Goal: Information Seeking & Learning: Learn about a topic

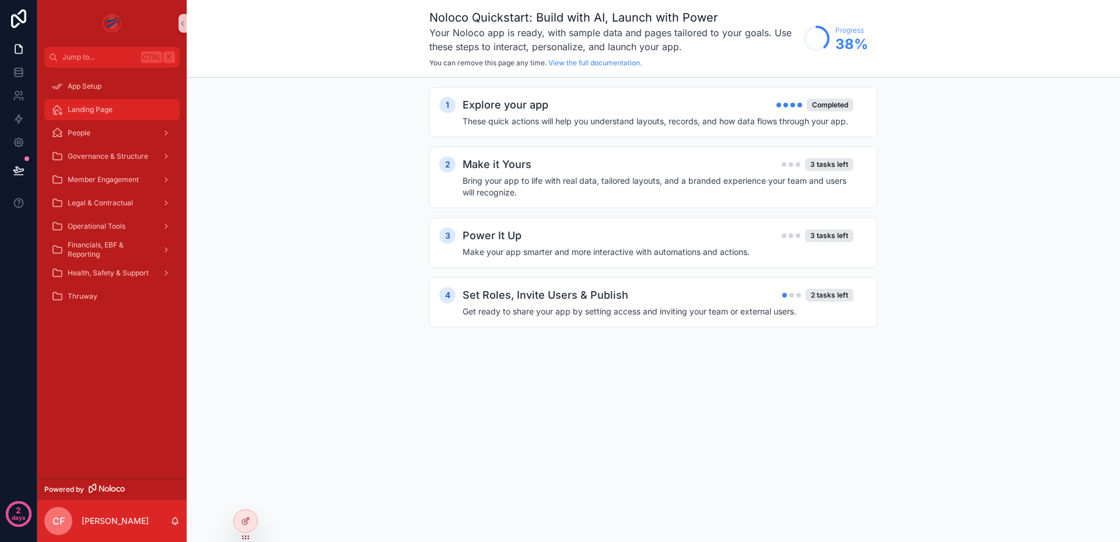
click at [99, 110] on span "Landing Page" at bounding box center [90, 109] width 45 height 9
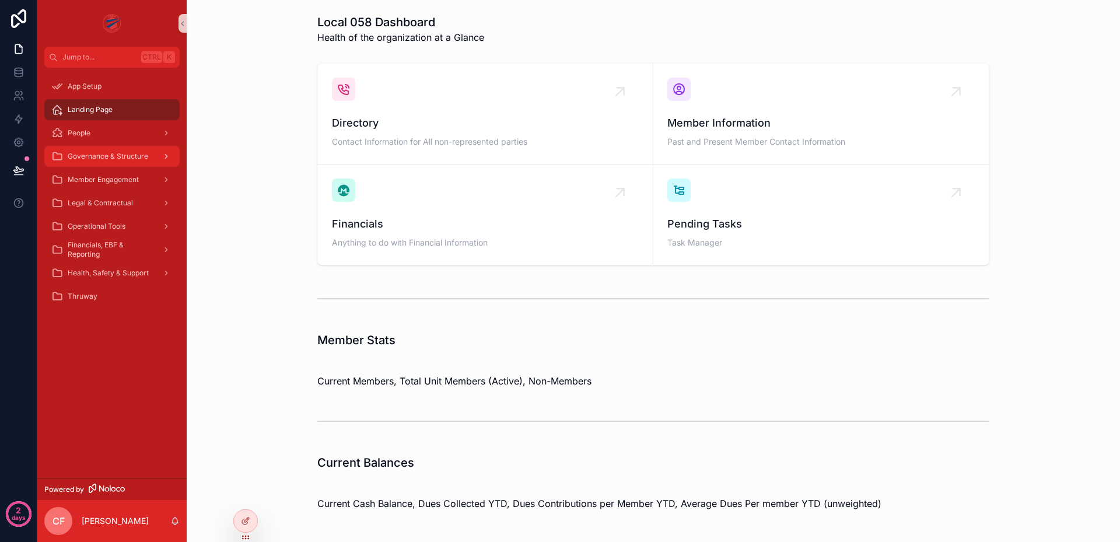
click at [104, 151] on div "Governance & Structure" at bounding box center [111, 156] width 121 height 19
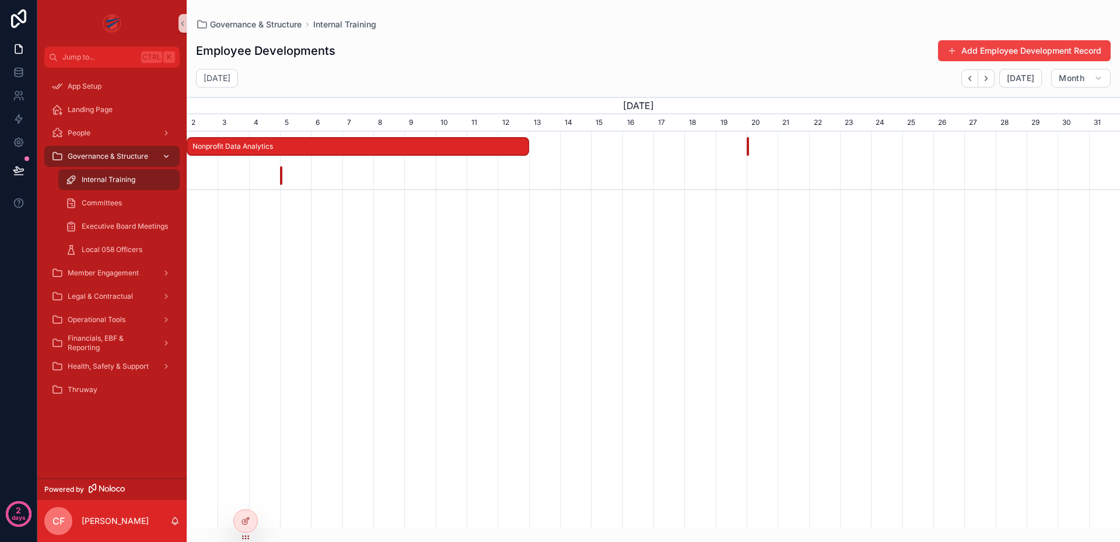
scroll to position [0, 933]
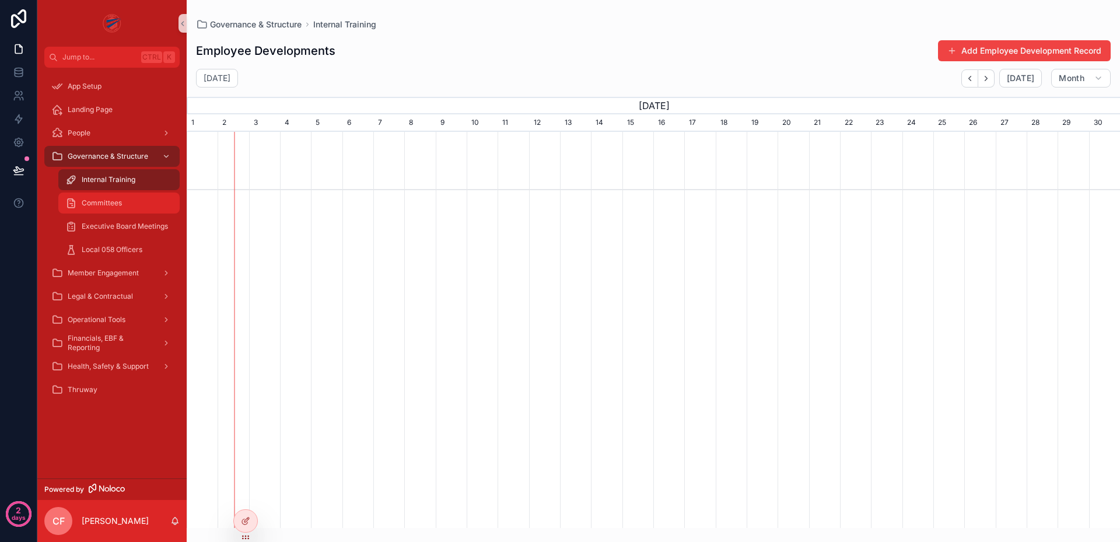
click at [115, 199] on span "Committees" at bounding box center [102, 202] width 40 height 9
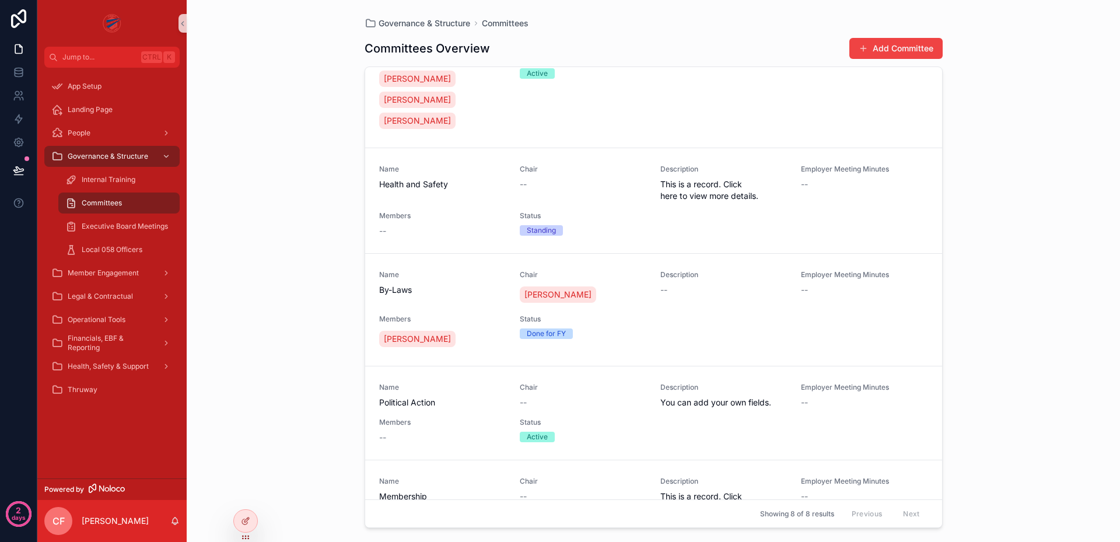
scroll to position [412, 0]
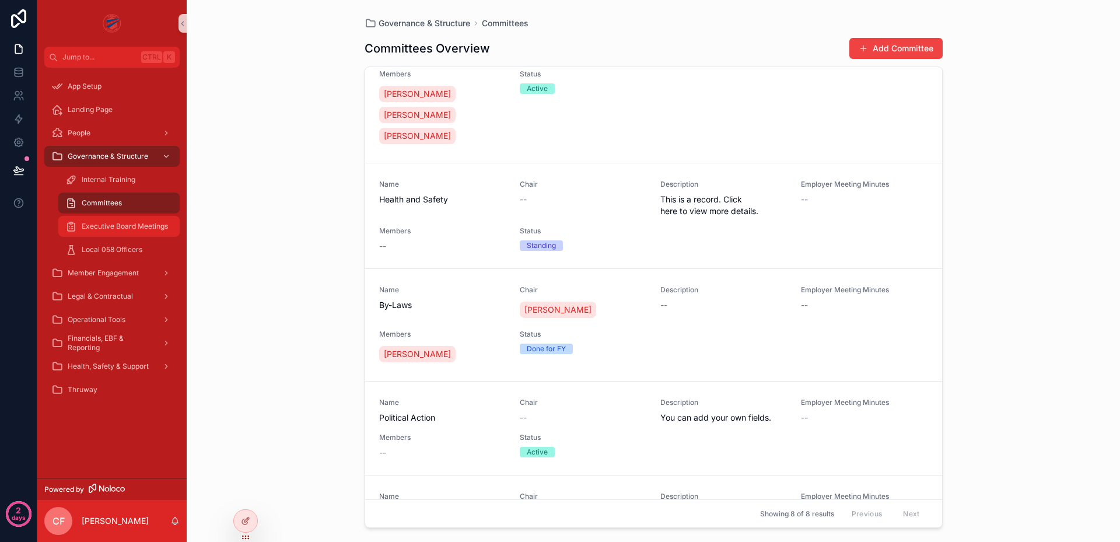
click at [145, 218] on div "Executive Board Meetings" at bounding box center [118, 226] width 107 height 19
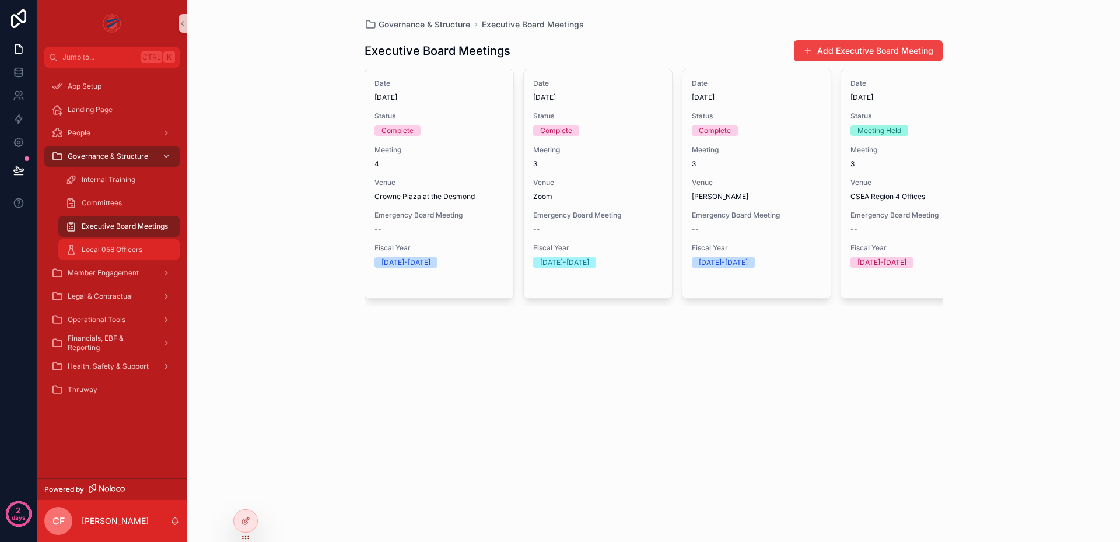
click at [135, 243] on div "Local 058 Officers" at bounding box center [118, 249] width 107 height 19
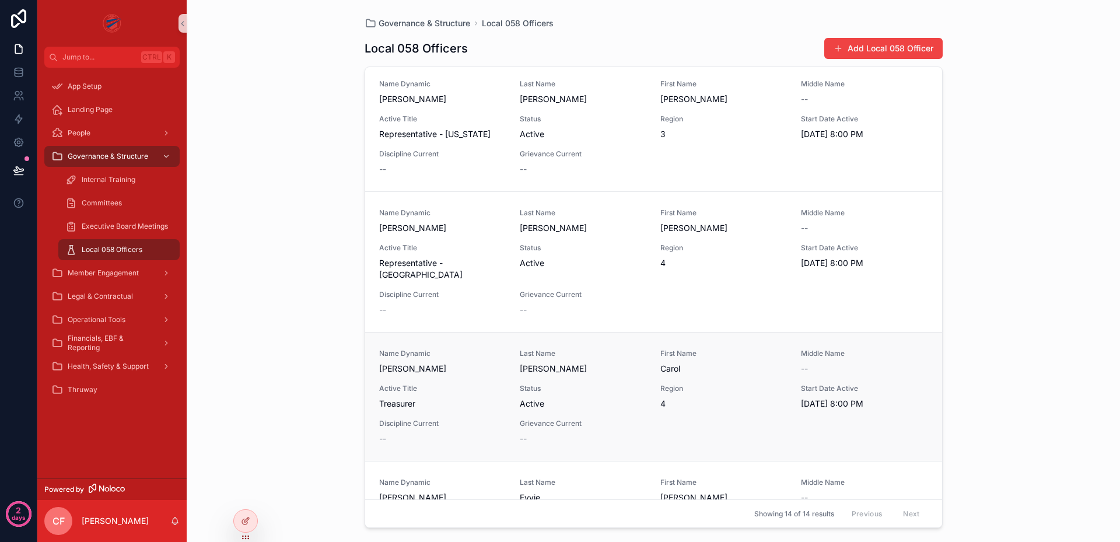
scroll to position [1255, 0]
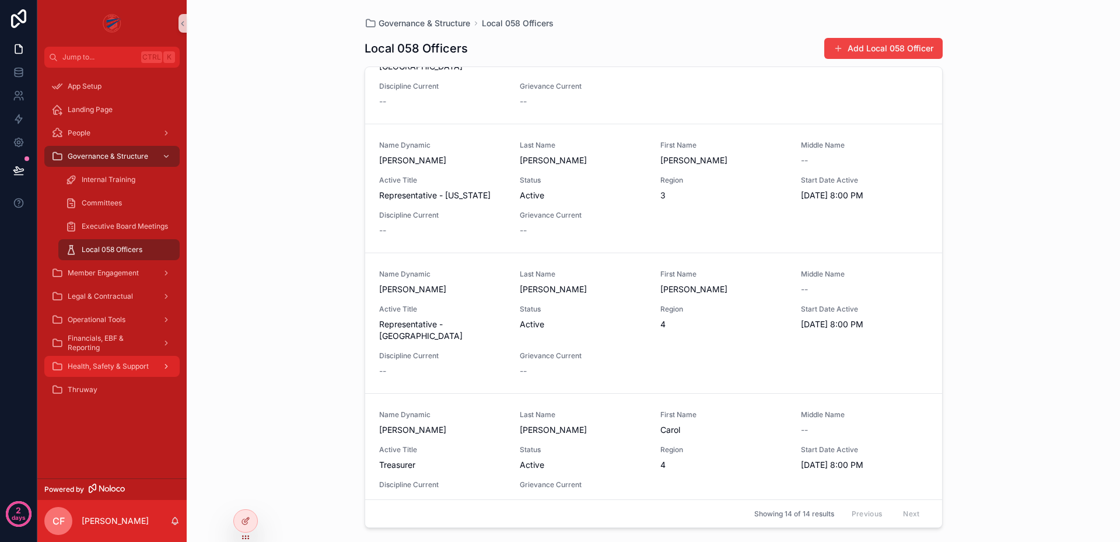
click at [121, 367] on span "Health, Safety & Support" at bounding box center [108, 366] width 81 height 9
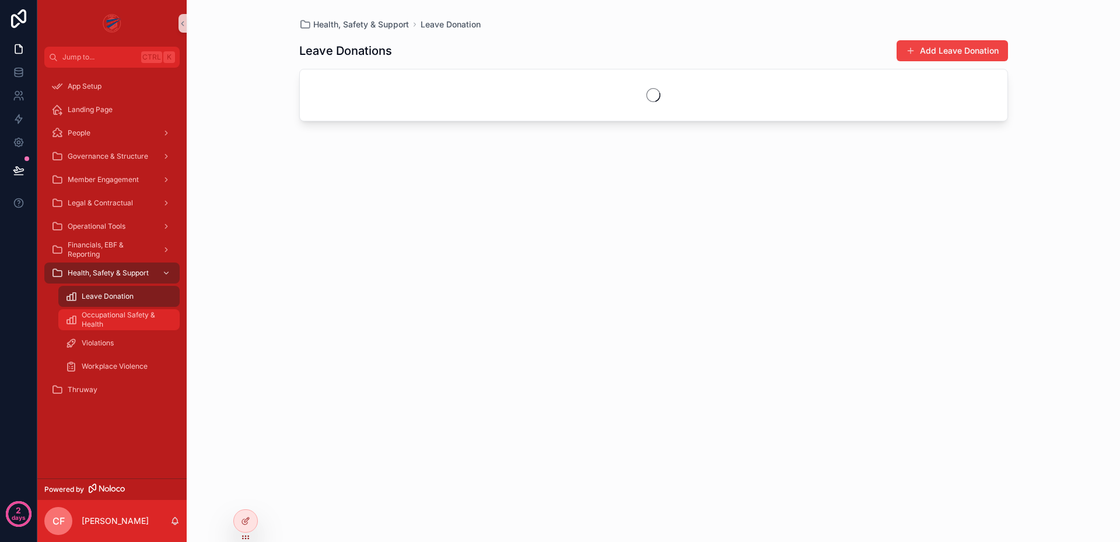
click at [114, 316] on span "Occupational Safety & Health" at bounding box center [125, 319] width 86 height 19
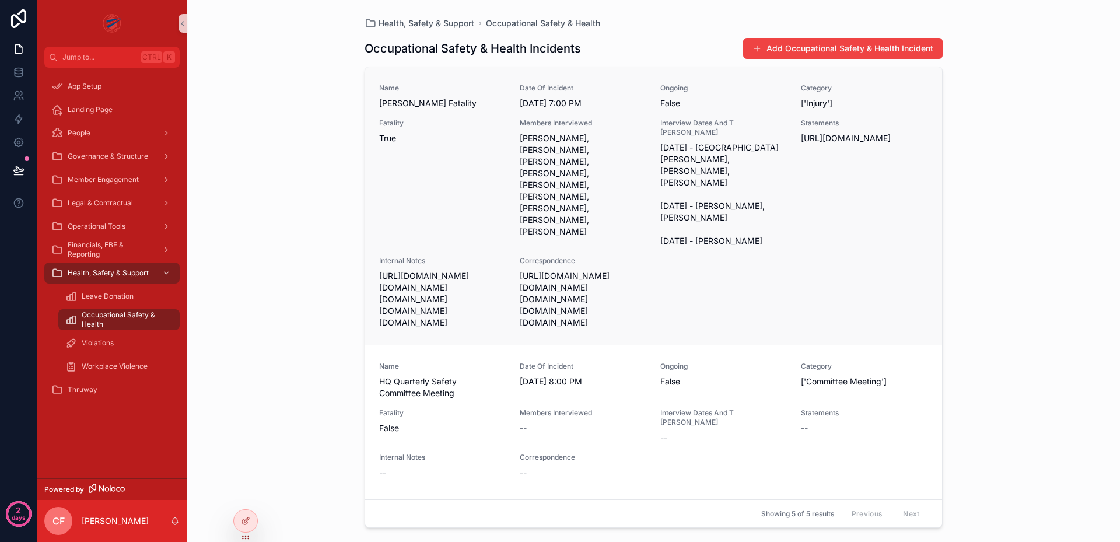
click at [388, 289] on span "[URL][DOMAIN_NAME][DOMAIN_NAME][DOMAIN_NAME][DOMAIN_NAME][DOMAIN_NAME]" at bounding box center [442, 299] width 127 height 58
click at [598, 298] on span "[URL][DOMAIN_NAME][DOMAIN_NAME][DOMAIN_NAME][DOMAIN_NAME][DOMAIN_NAME]" at bounding box center [583, 299] width 127 height 58
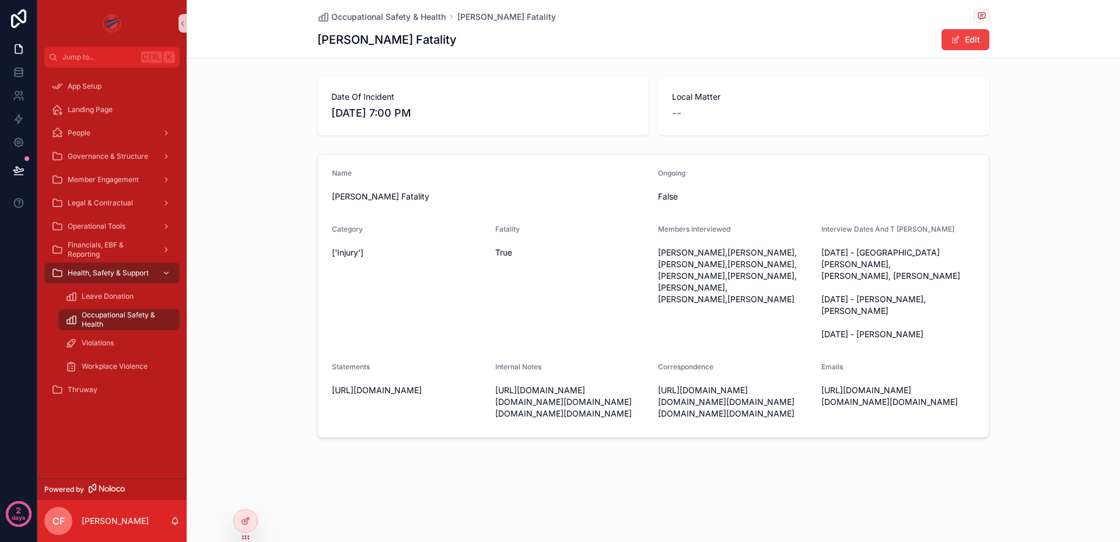
click at [561, 393] on span "[URL][DOMAIN_NAME][DOMAIN_NAME][DOMAIN_NAME][DOMAIN_NAME][DOMAIN_NAME]" at bounding box center [572, 401] width 154 height 35
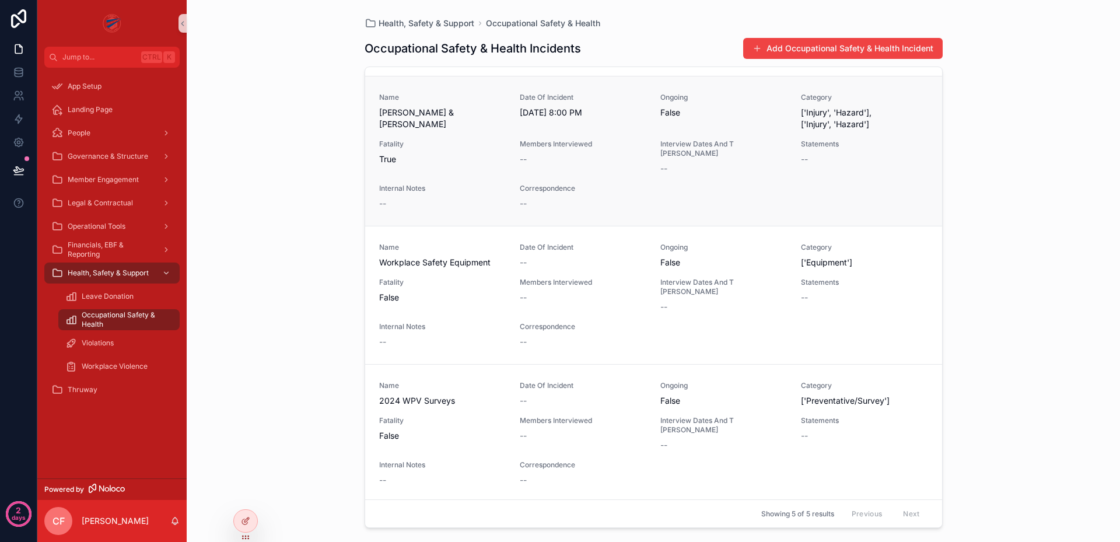
scroll to position [422, 0]
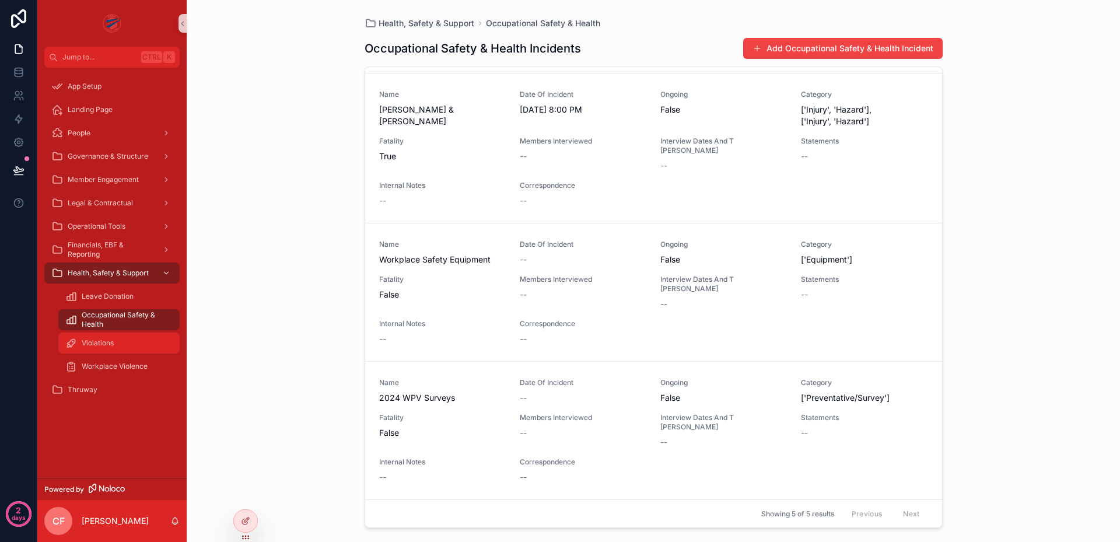
click at [116, 350] on div "Violations" at bounding box center [118, 343] width 107 height 19
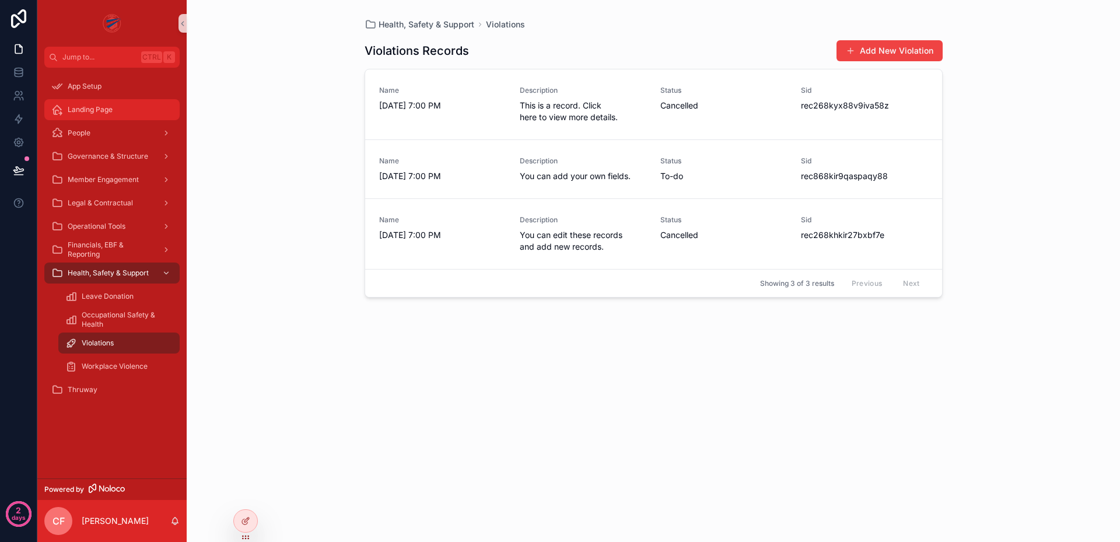
click at [89, 113] on span "Landing Page" at bounding box center [90, 109] width 45 height 9
